Goal: Transaction & Acquisition: Register for event/course

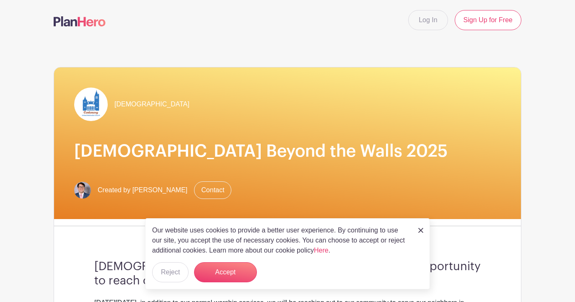
scroll to position [181, 0]
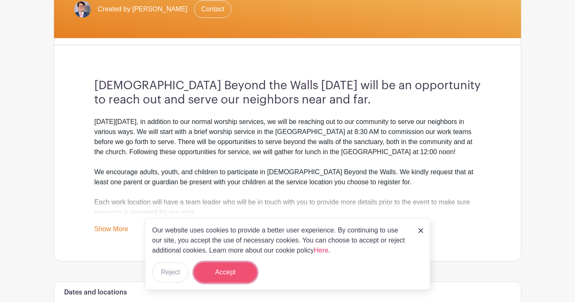
click at [233, 271] on button "Accept" at bounding box center [225, 272] width 63 height 20
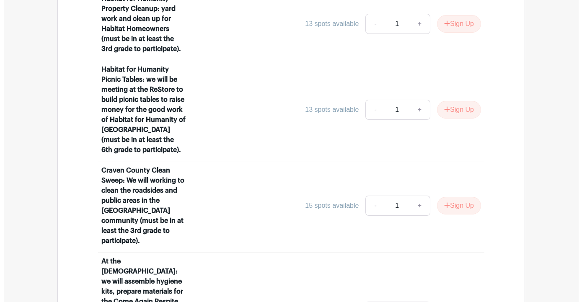
scroll to position [733, 0]
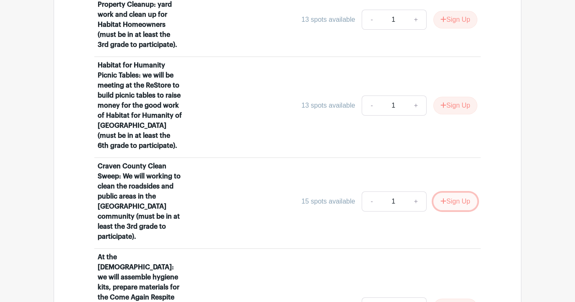
click at [450, 209] on button "Sign Up" at bounding box center [455, 202] width 44 height 18
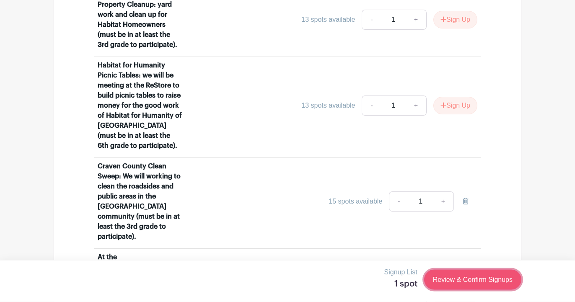
click at [467, 280] on link "Review & Confirm Signups" at bounding box center [472, 280] width 97 height 20
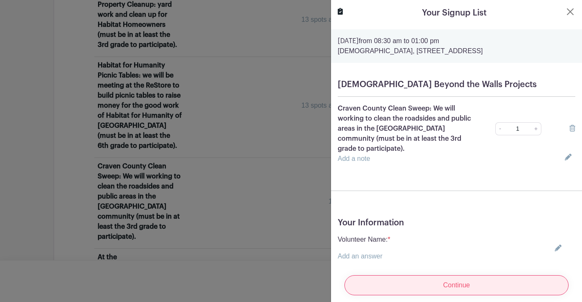
click at [377, 280] on input "Continue" at bounding box center [456, 285] width 224 height 20
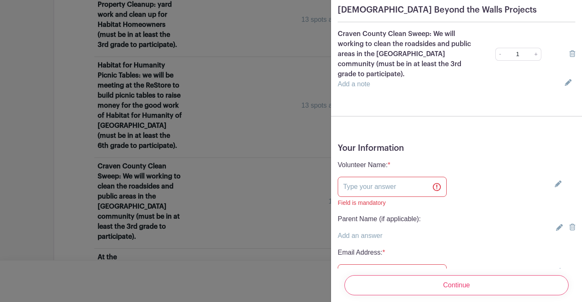
scroll to position [102, 0]
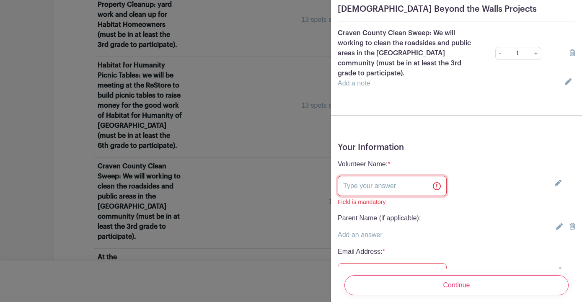
click at [352, 187] on input "text" at bounding box center [392, 186] width 109 height 20
click at [361, 188] on input "[PERSON_NAME]" at bounding box center [392, 186] width 109 height 20
click at [388, 186] on input "[PERSON_NAME]" at bounding box center [392, 186] width 109 height 20
type input "[PERSON_NAME]"
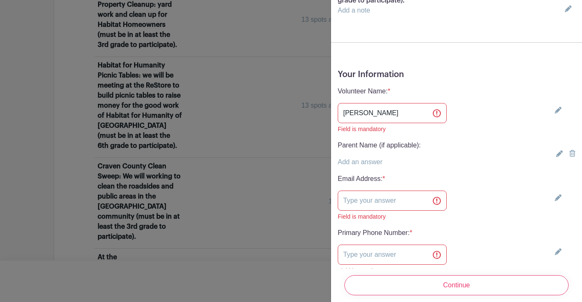
scroll to position [176, 0]
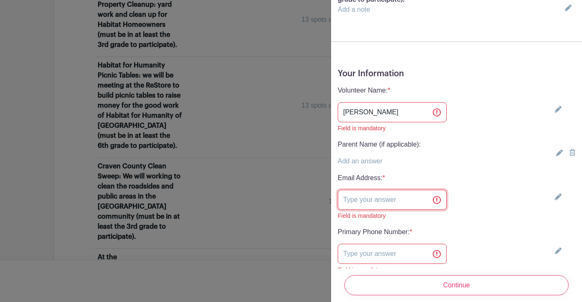
click at [351, 202] on input "text" at bounding box center [392, 200] width 109 height 20
type input "[EMAIL_ADDRESS][DOMAIN_NAME]"
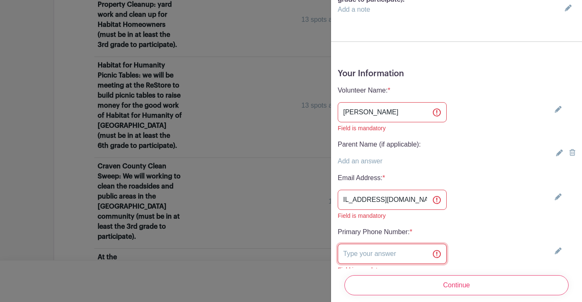
click at [349, 255] on input "text" at bounding box center [392, 254] width 109 height 20
type input "[PHONE_NUMBER]"
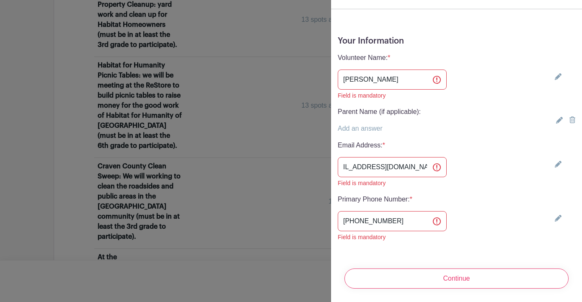
scroll to position [216, 0]
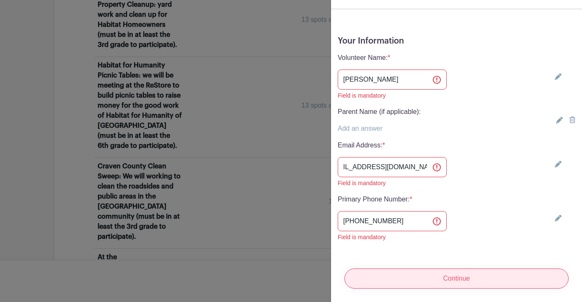
click at [421, 272] on input "Continue" at bounding box center [456, 279] width 224 height 20
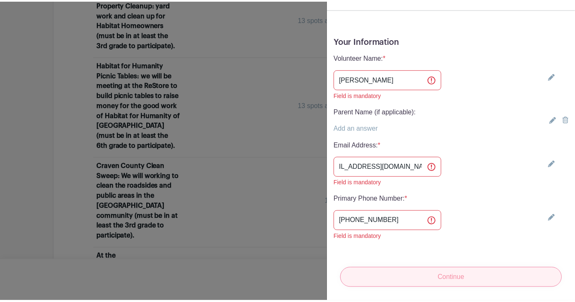
scroll to position [0, 0]
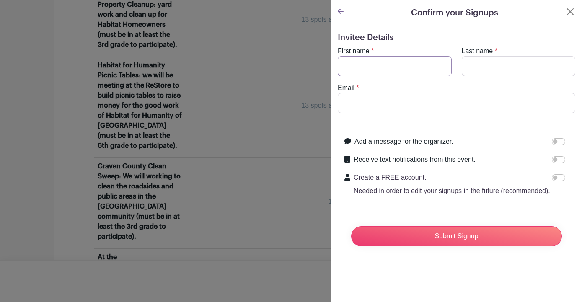
click at [358, 62] on input "First name" at bounding box center [395, 66] width 114 height 20
type input "[PERSON_NAME]"
click at [470, 62] on input "Last name" at bounding box center [519, 66] width 114 height 20
type input "[PERSON_NAME]"
click at [383, 103] on input "Email" at bounding box center [457, 103] width 238 height 20
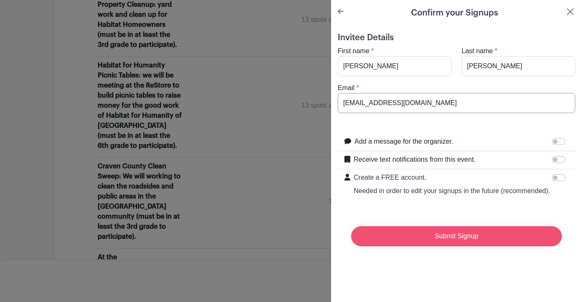
type input "[EMAIL_ADDRESS][DOMAIN_NAME]"
click at [433, 246] on input "Submit Signup" at bounding box center [456, 236] width 211 height 20
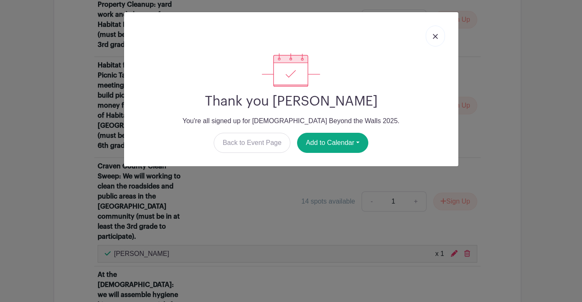
click at [434, 34] on img at bounding box center [435, 36] width 5 height 5
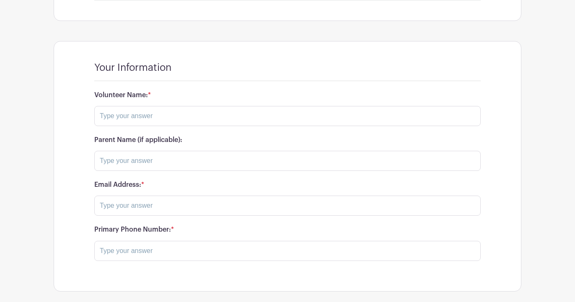
scroll to position [1221, 0]
